Goal: Task Accomplishment & Management: Use online tool/utility

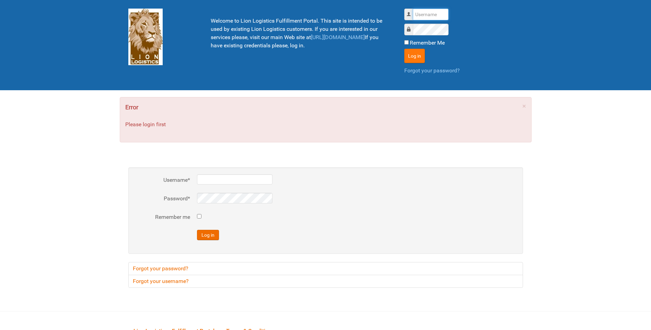
type input "lion"
click at [408, 54] on button "Log in" at bounding box center [414, 56] width 21 height 14
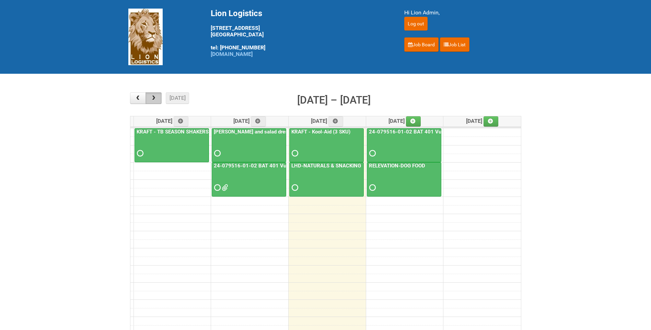
click at [155, 97] on span "button" at bounding box center [153, 97] width 7 height 5
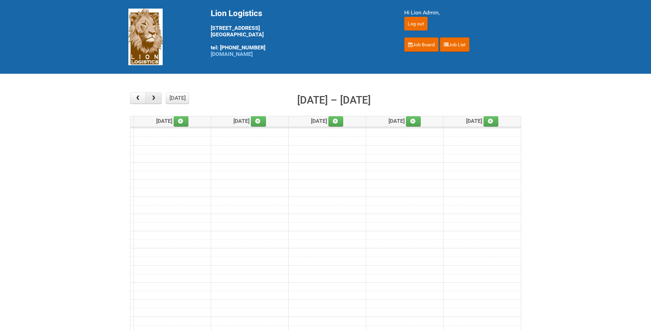
click at [155, 97] on span "button" at bounding box center [153, 97] width 7 height 5
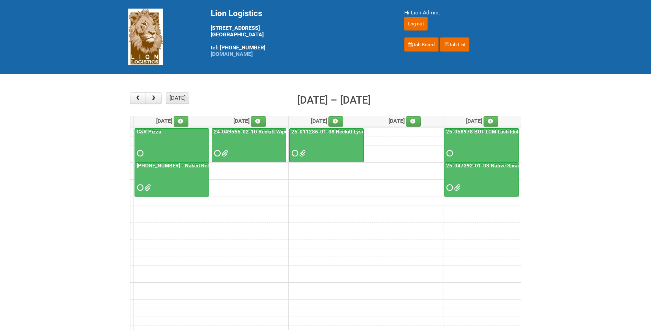
click at [177, 98] on button "[DATE]" at bounding box center [177, 98] width 23 height 12
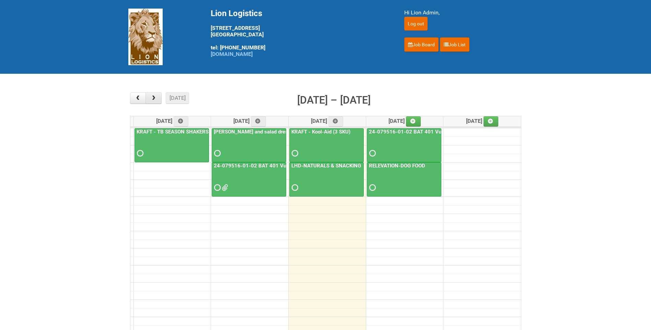
click at [151, 100] on span "button" at bounding box center [153, 97] width 7 height 5
click at [155, 99] on span "button" at bounding box center [153, 97] width 7 height 5
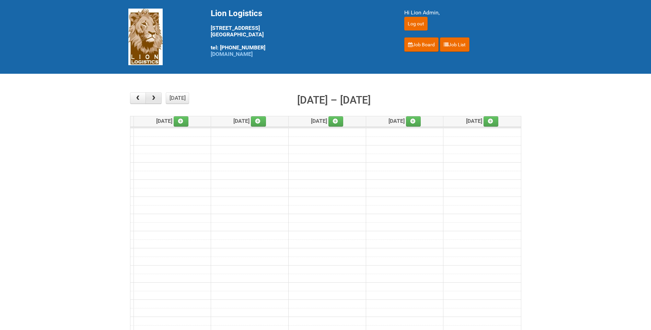
click at [155, 99] on span "button" at bounding box center [153, 97] width 7 height 5
